Goal: Task Accomplishment & Management: Use online tool/utility

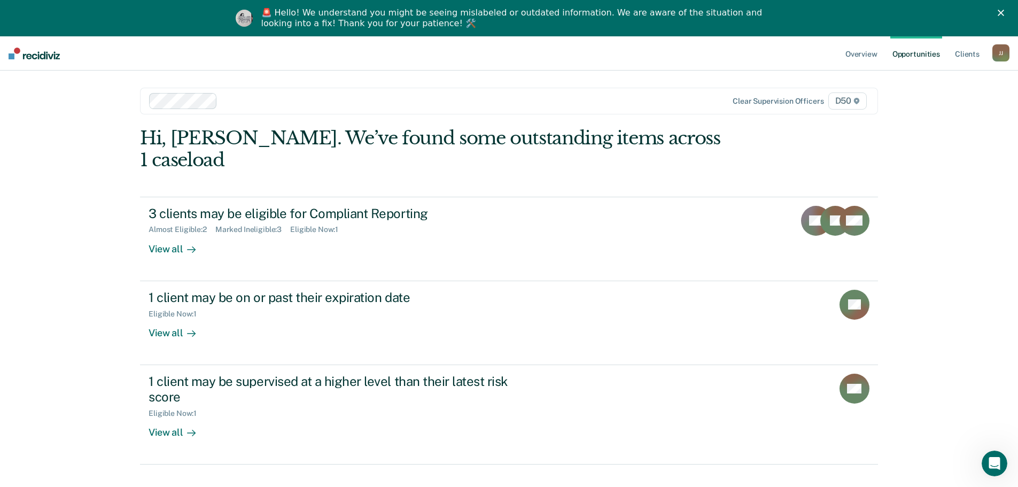
click at [72, 291] on div "Overview Opportunities Client s Jeff James J J Profile How it works Log Out Cle…" at bounding box center [509, 279] width 1018 height 487
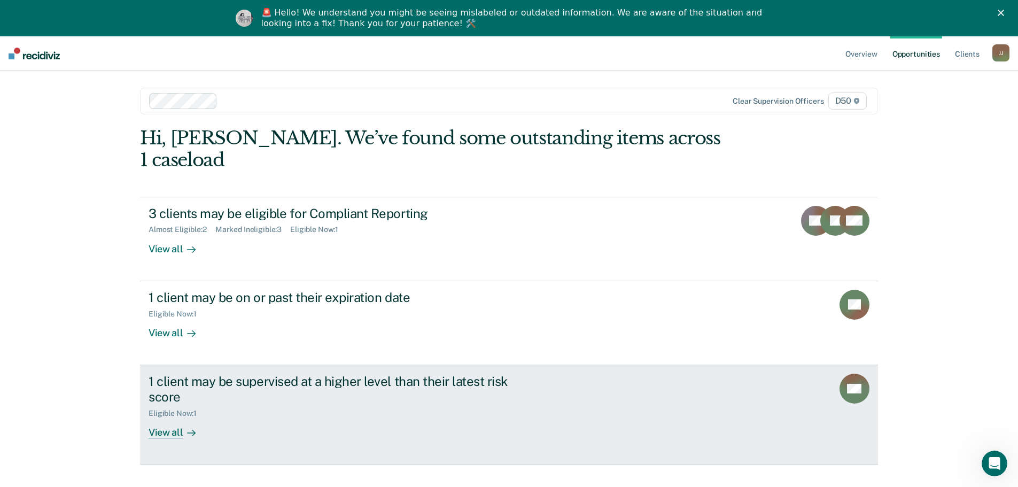
click at [258, 405] on div "Eligible Now : 1" at bounding box center [336, 411] width 375 height 13
click at [230, 405] on div "Eligible Now : 1" at bounding box center [336, 411] width 375 height 13
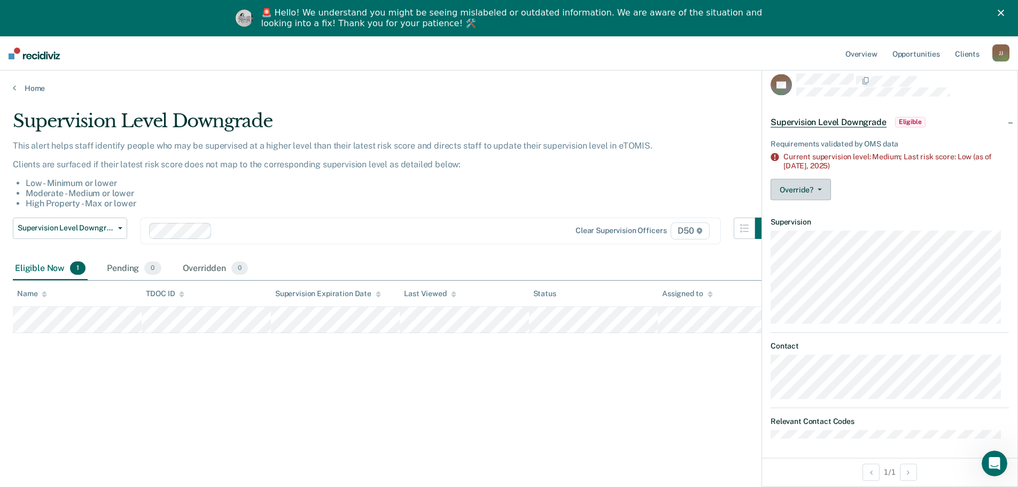
click at [824, 192] on button "Override?" at bounding box center [801, 188] width 60 height 21
click at [822, 186] on button "Override?" at bounding box center [801, 188] width 60 height 21
click at [630, 186] on li "Low - Minimum or lower" at bounding box center [401, 183] width 751 height 10
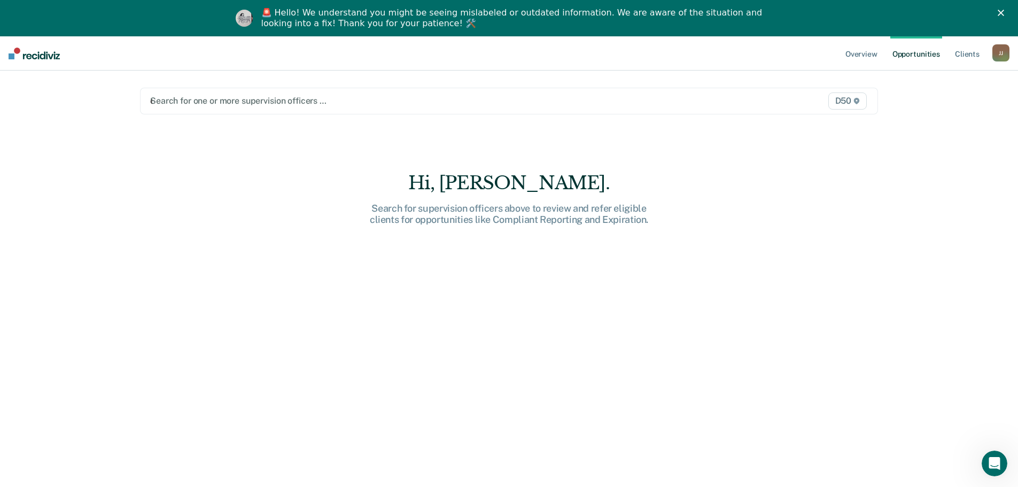
type input "ed"
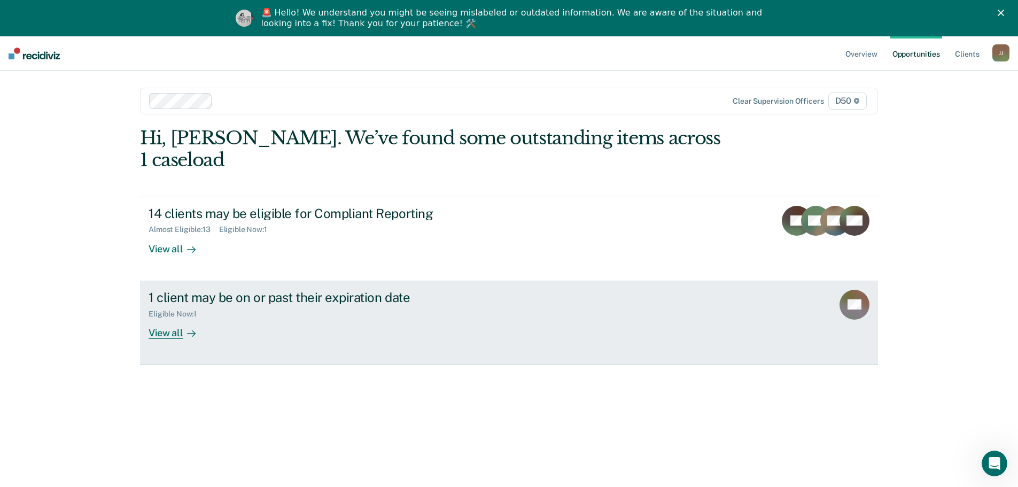
click at [178, 318] on div "View all" at bounding box center [179, 328] width 60 height 21
